Goal: Task Accomplishment & Management: Use online tool/utility

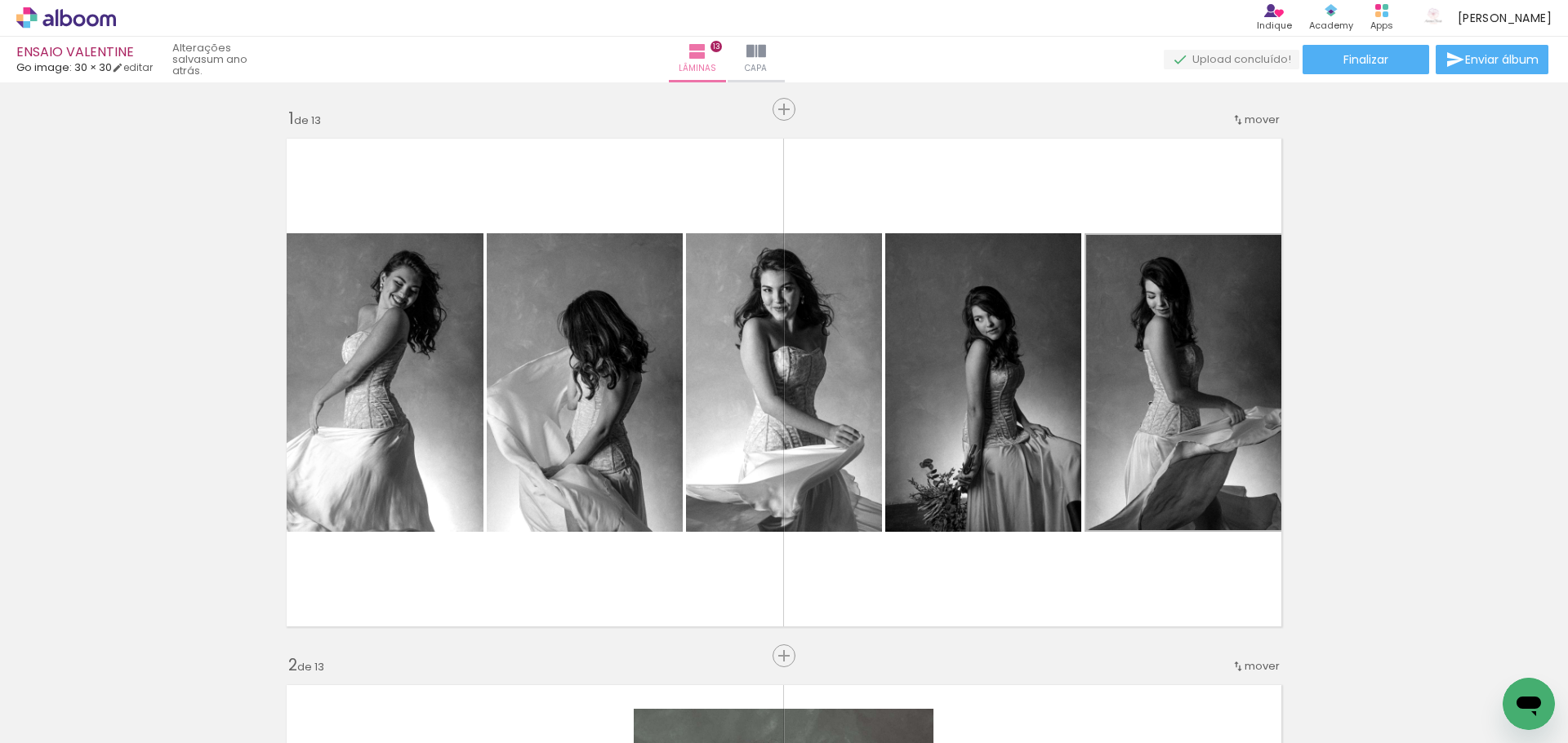
scroll to position [0, 7138]
